Goal: Task Accomplishment & Management: Manage account settings

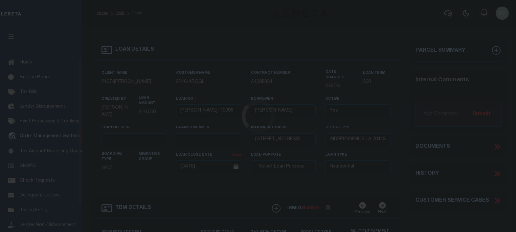
select select "10"
select select "Escrow"
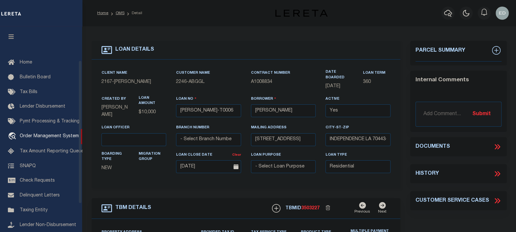
scroll to position [48, 0]
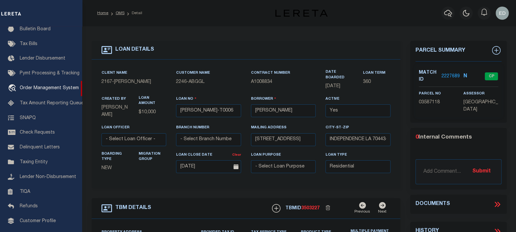
type input "[STREET_ADDRESS]"
select select
type input "INDEPENDENCE LA 70443-2708"
type input "LA"
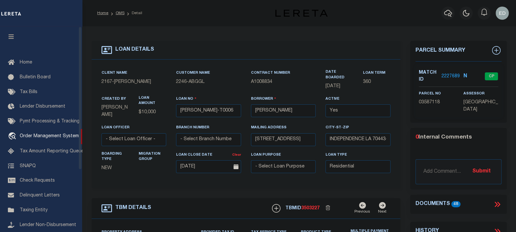
click at [13, 36] on icon "button" at bounding box center [12, 37] width 8 height 6
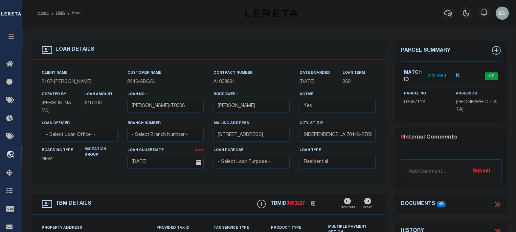
scroll to position [41, 0]
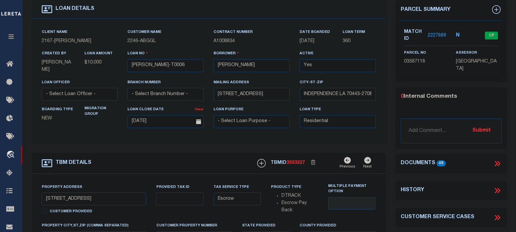
click at [500, 164] on icon at bounding box center [497, 163] width 9 height 9
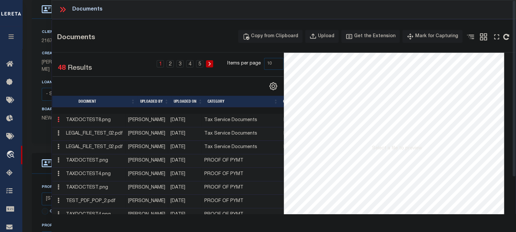
click at [58, 120] on icon at bounding box center [58, 119] width 2 height 5
click at [60, 120] on link at bounding box center [58, 120] width 7 height 5
click at [70, 129] on link "Edit Note" at bounding box center [73, 130] width 36 height 11
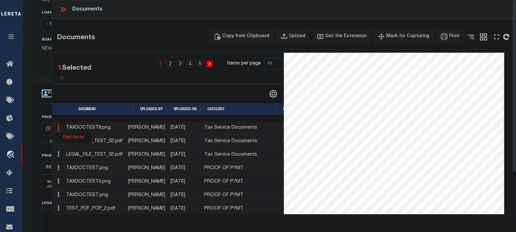
scroll to position [0, 0]
